Goal: Information Seeking & Learning: Learn about a topic

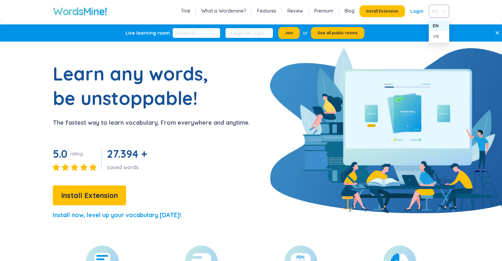
click at [444, 14] on div "EN" at bounding box center [439, 11] width 20 height 13
click at [440, 34] on div "VIE" at bounding box center [439, 36] width 13 height 7
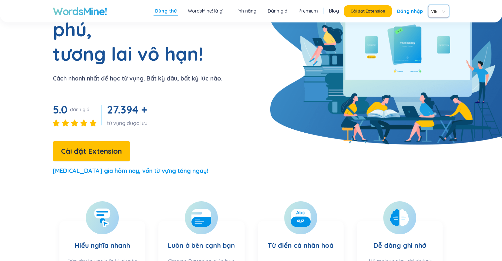
scroll to position [71, 0]
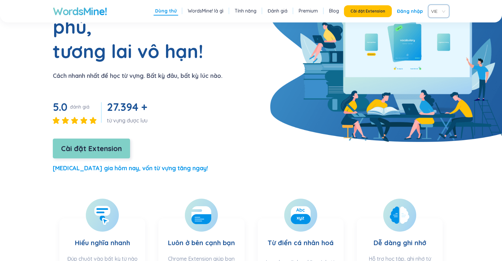
click at [73, 143] on span "Cài đặt Extension" at bounding box center [91, 149] width 61 height 12
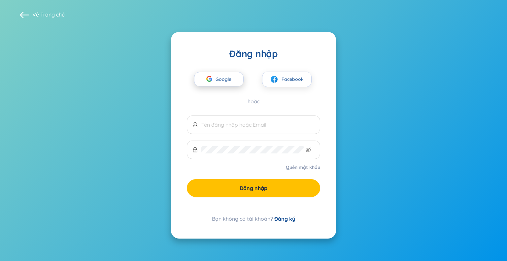
click at [225, 84] on span "Google" at bounding box center [225, 79] width 19 height 14
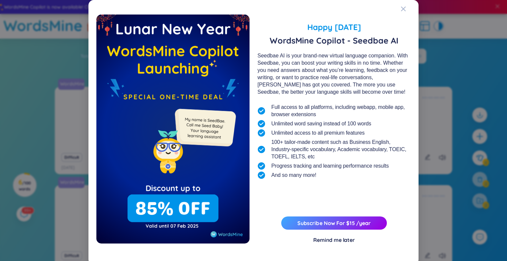
click at [317, 241] on div "Remind me later" at bounding box center [334, 239] width 42 height 7
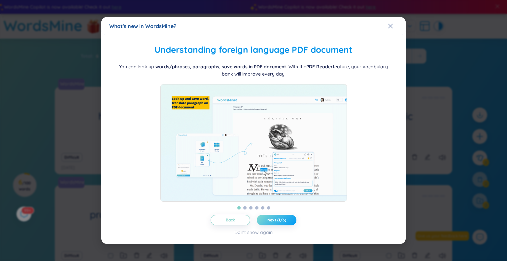
click at [277, 223] on span "Next (1/6)" at bounding box center [276, 220] width 19 height 5
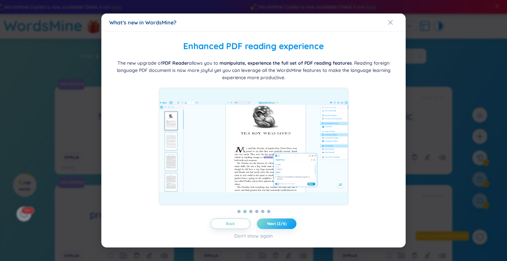
click at [277, 225] on span "Next (2/6)" at bounding box center [276, 223] width 19 height 5
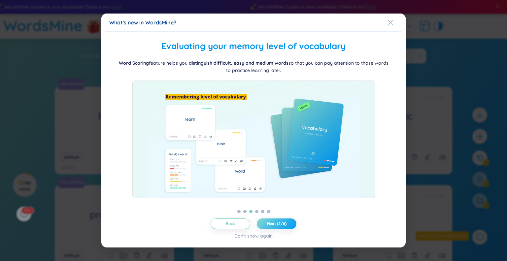
click at [277, 225] on span "Next (2/6)" at bounding box center [276, 223] width 19 height 5
click at [277, 225] on span "Next (3/6)" at bounding box center [276, 223] width 19 height 5
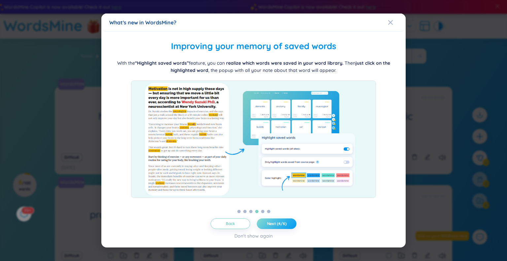
click at [277, 225] on span "Next (4/6)" at bounding box center [276, 223] width 19 height 5
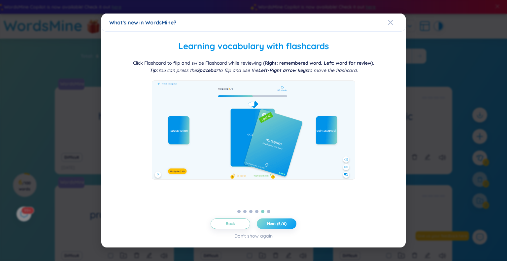
click at [277, 225] on span "Next (5/6)" at bounding box center [276, 223] width 19 height 5
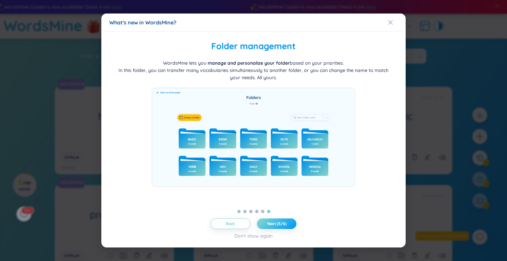
click at [277, 225] on span "Next (5/6)" at bounding box center [276, 223] width 19 height 5
click at [277, 225] on span "Let's get started!" at bounding box center [276, 223] width 33 height 5
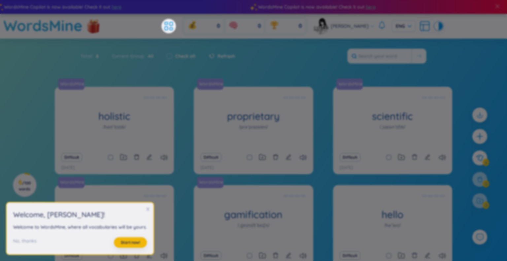
click at [277, 225] on body "WordsMine Copilot is now available! Check it out here WordsMine Copilot is now …" at bounding box center [253, 130] width 507 height 261
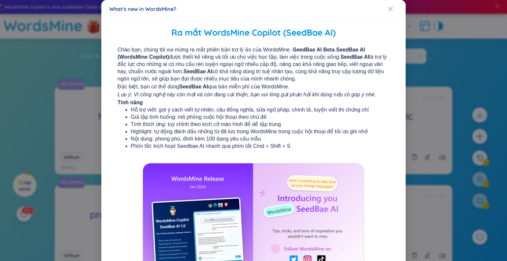
click at [383, 8] on div "What's new in WordsMine?" at bounding box center [253, 8] width 289 height 7
click at [388, 6] on icon "Close" at bounding box center [390, 8] width 5 height 5
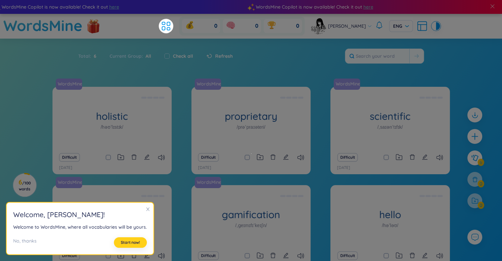
click at [128, 243] on span "Start now!" at bounding box center [130, 242] width 19 height 5
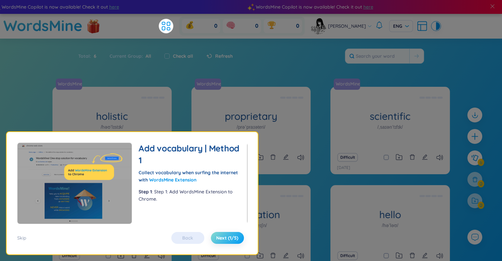
click at [222, 233] on button "Next (1/5)" at bounding box center [227, 238] width 33 height 12
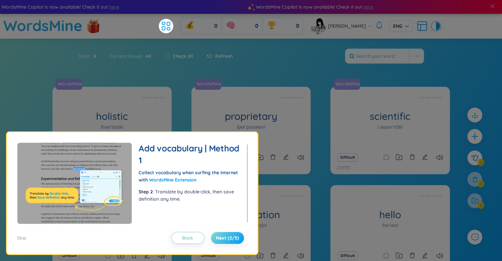
click at [222, 233] on button "Next (2/5)" at bounding box center [227, 238] width 33 height 12
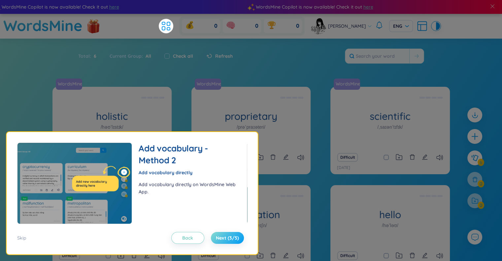
click at [222, 233] on button "Next (3/5)" at bounding box center [227, 238] width 33 height 12
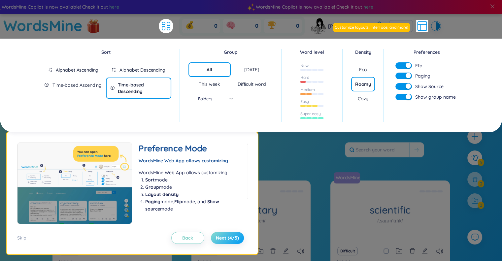
click at [222, 233] on button "Next (4/5)" at bounding box center [227, 238] width 33 height 12
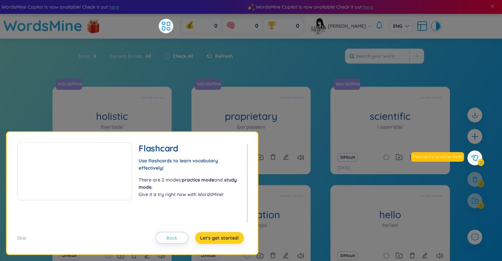
click at [222, 233] on button "Let's get started!" at bounding box center [219, 238] width 49 height 12
click at [222, 233] on div "Flashcard Use flashcards to learn vocabulary effectively! There are 2 modes: pr…" at bounding box center [132, 193] width 251 height 122
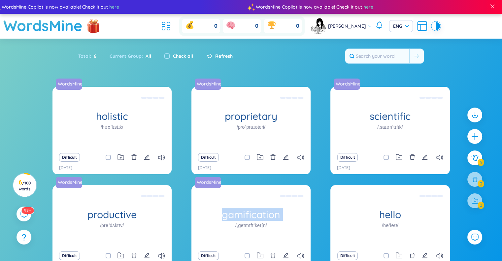
click at [222, 233] on div "gamification /ˌɡeɪmɪfɪˈkeɪʃn/" at bounding box center [250, 216] width 119 height 63
click at [222, 233] on div "WordsMine gamification /ˌɡeɪmɪfɪˈkeɪʃn/ Trò chơi hóa Eg: The fitness app uses g…" at bounding box center [250, 216] width 119 height 63
click at [397, 25] on span "ENG" at bounding box center [401, 26] width 16 height 7
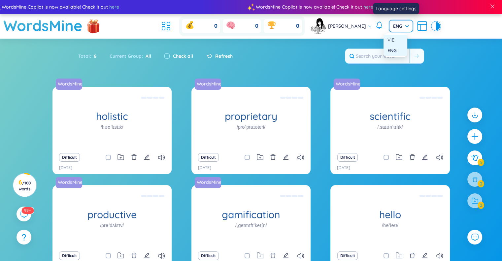
click at [393, 41] on div "VIE" at bounding box center [396, 39] width 16 height 7
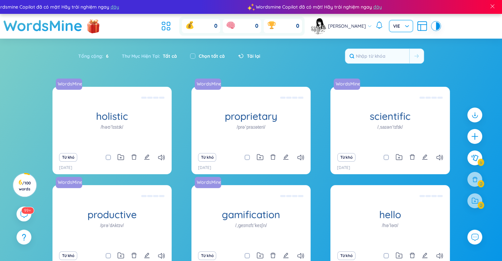
click at [170, 55] on span "Tất cả" at bounding box center [168, 56] width 17 height 6
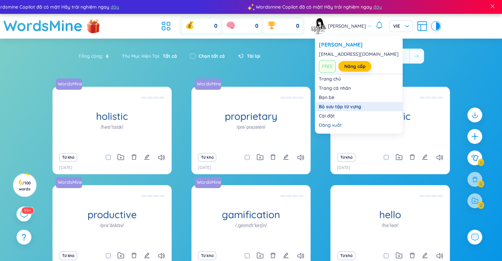
click at [346, 107] on link "Bộ sưu tập từ vựng" at bounding box center [359, 106] width 80 height 7
click at [343, 88] on link "Trang cá nhân" at bounding box center [359, 88] width 80 height 7
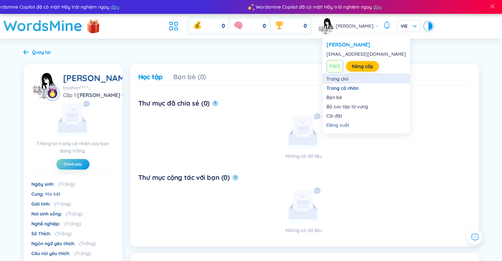
click at [337, 82] on link "Trang chủ" at bounding box center [367, 79] width 80 height 7
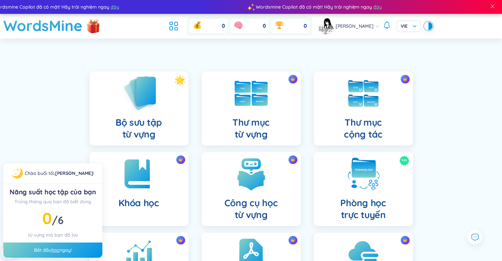
click at [151, 87] on img at bounding box center [139, 93] width 36 height 38
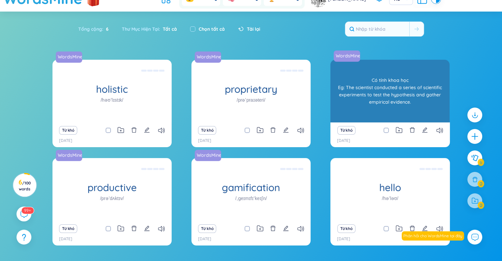
scroll to position [46, 0]
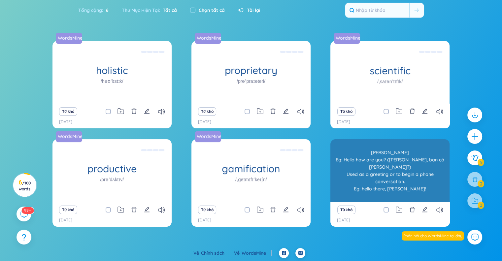
click at [353, 187] on div "Xin chào Eg: Hello how are you? (Xin chào, bạn có khỏe không?) Used as a greeti…" at bounding box center [390, 170] width 113 height 59
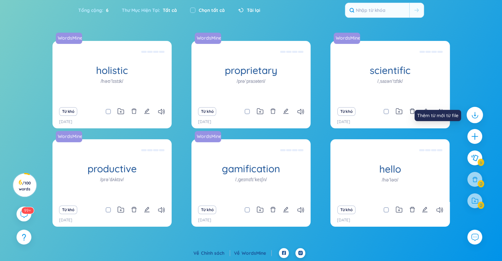
click at [475, 111] on icon at bounding box center [474, 115] width 9 height 9
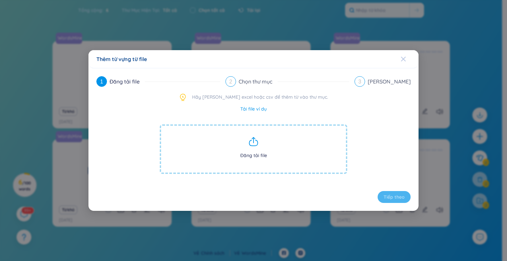
click at [404, 58] on icon "Close" at bounding box center [403, 59] width 5 height 5
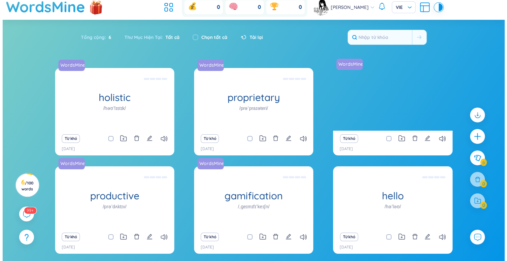
scroll to position [0, 0]
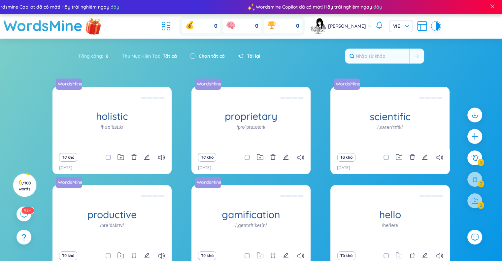
click at [95, 27] on img at bounding box center [94, 26] width 20 height 26
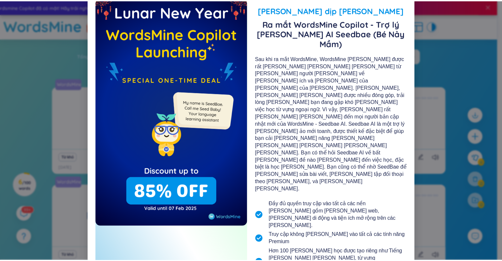
scroll to position [23, 0]
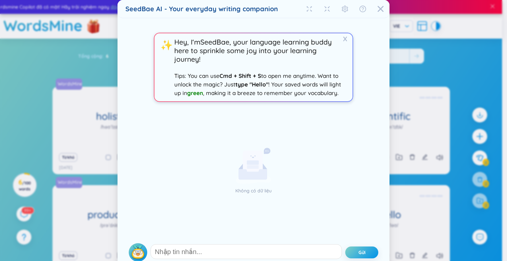
click at [425, 49] on div "SeedBae AI - Your everyday writing companion X ✨ Hey, I‘m SeedBae , your langua…" at bounding box center [253, 130] width 507 height 261
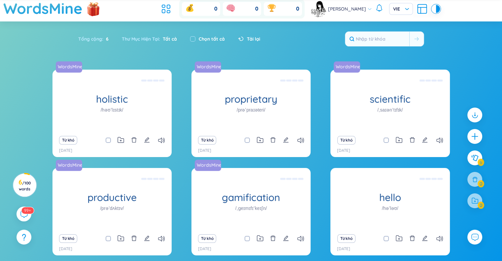
scroll to position [0, 0]
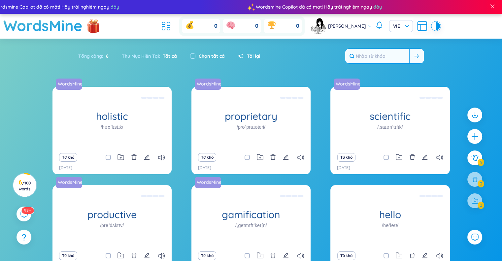
click at [380, 58] on input "text" at bounding box center [377, 56] width 64 height 15
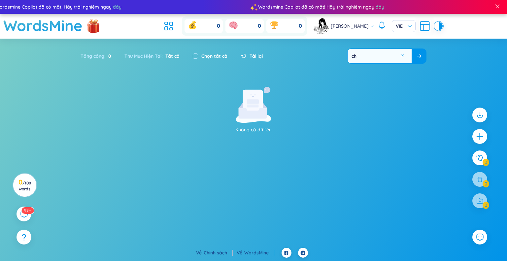
type input "c"
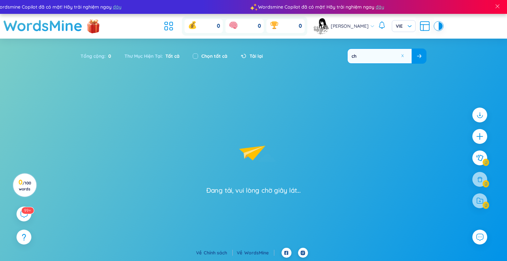
type input "c"
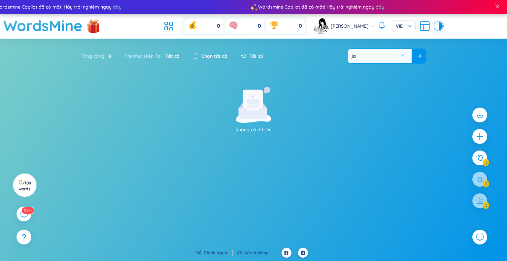
type input "j"
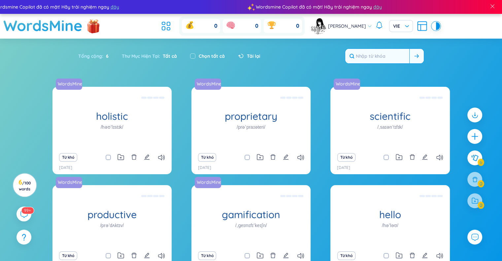
type input "j"
